Goal: Check status: Check status

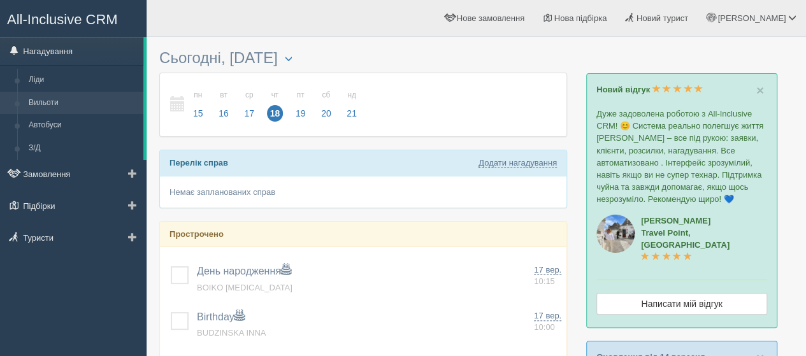
click at [41, 101] on link "Вильоти" at bounding box center [83, 103] width 120 height 23
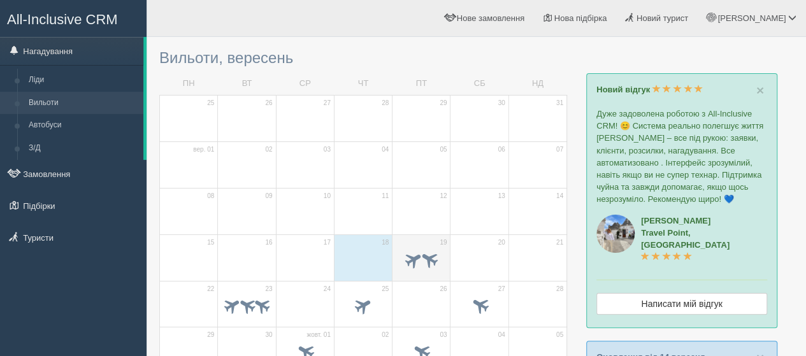
click at [411, 238] on td "19" at bounding box center [422, 258] width 58 height 47
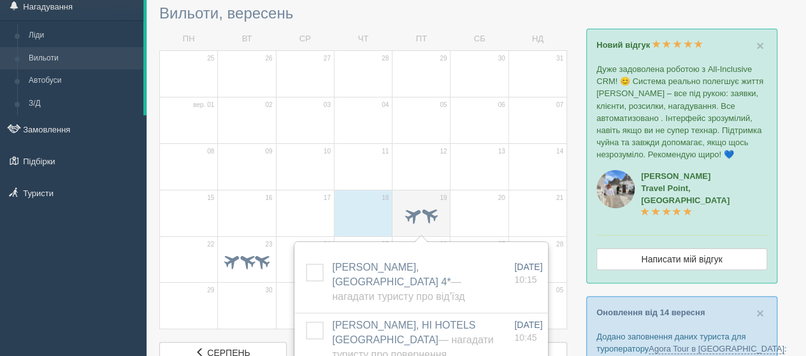
scroll to position [64, 0]
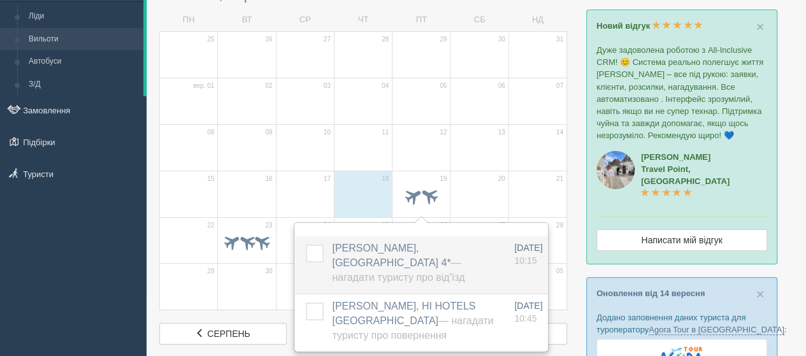
click at [354, 246] on span "ILCHENKO HALYNA, Palm Beach 4* — Нагадати туристу про від'їзд" at bounding box center [398, 263] width 133 height 40
